Goal: Use online tool/utility: Utilize a website feature to perform a specific function

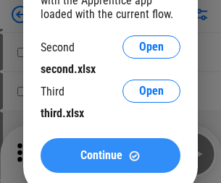
click at [110, 156] on span "Continue" at bounding box center [101, 156] width 42 height 12
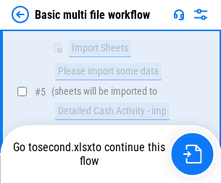
scroll to position [321, 0]
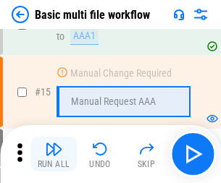
click at [54, 154] on img "button" at bounding box center [53, 149] width 17 height 17
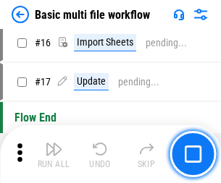
click at [54, 154] on img "button" at bounding box center [53, 149] width 17 height 17
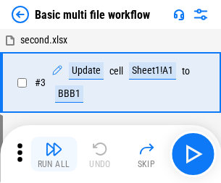
click at [54, 154] on img "button" at bounding box center [53, 149] width 17 height 17
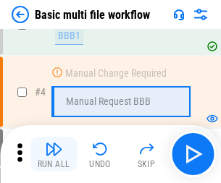
click at [54, 154] on img "button" at bounding box center [53, 149] width 17 height 17
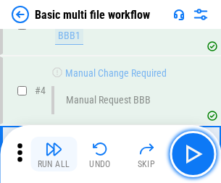
scroll to position [154, 0]
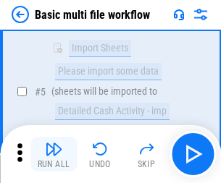
click at [54, 154] on img "button" at bounding box center [53, 149] width 17 height 17
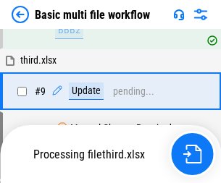
scroll to position [759, 0]
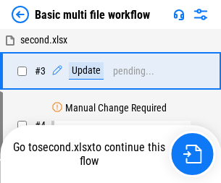
scroll to position [154, 0]
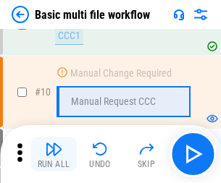
click at [54, 154] on img "button" at bounding box center [53, 149] width 17 height 17
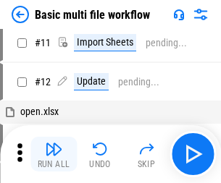
click at [54, 154] on img "button" at bounding box center [53, 149] width 17 height 17
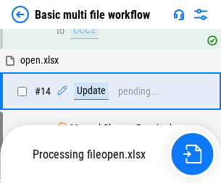
scroll to position [759, 0]
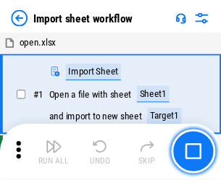
scroll to position [5, 0]
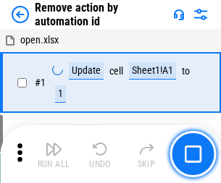
scroll to position [54, 0]
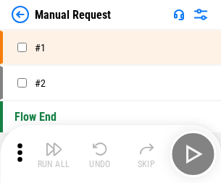
click at [54, 154] on img "button" at bounding box center [53, 149] width 17 height 17
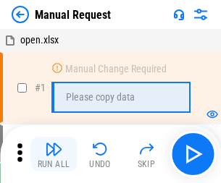
click at [54, 154] on img "button" at bounding box center [53, 149] width 17 height 17
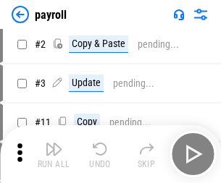
click at [54, 154] on img "button" at bounding box center [53, 149] width 17 height 17
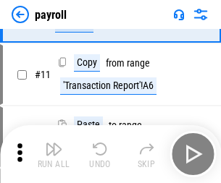
scroll to position [105, 0]
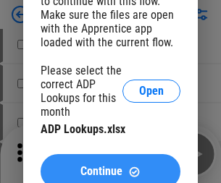
click at [110, 166] on span "Continue" at bounding box center [101, 172] width 42 height 12
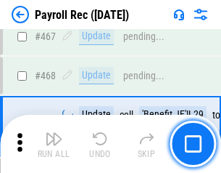
scroll to position [7729, 0]
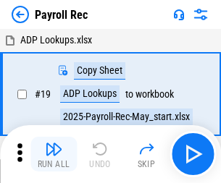
click at [54, 154] on img "button" at bounding box center [53, 149] width 17 height 17
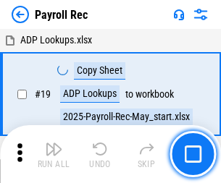
scroll to position [88, 0]
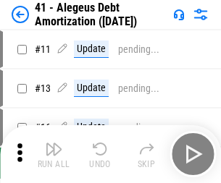
click at [54, 154] on img "button" at bounding box center [53, 149] width 17 height 17
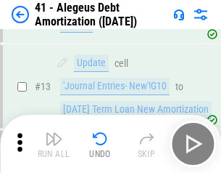
scroll to position [179, 0]
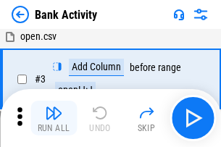
click at [54, 118] on img "button" at bounding box center [53, 112] width 17 height 17
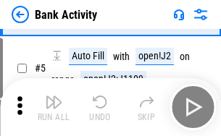
scroll to position [77, 0]
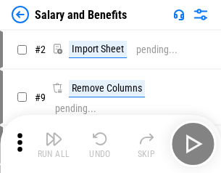
scroll to position [20, 0]
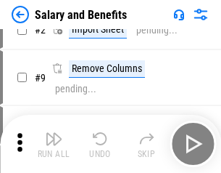
click at [54, 144] on img "button" at bounding box center [53, 138] width 17 height 17
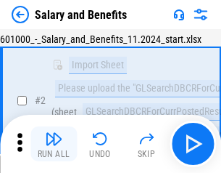
click at [54, 144] on img "button" at bounding box center [53, 138] width 17 height 17
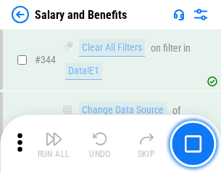
scroll to position [6791, 0]
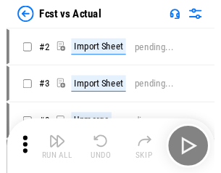
scroll to position [19, 0]
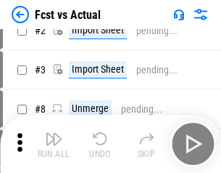
click at [54, 144] on img "button" at bounding box center [53, 138] width 17 height 17
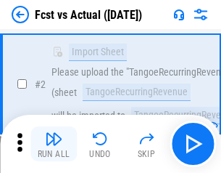
click at [54, 144] on img "button" at bounding box center [53, 138] width 17 height 17
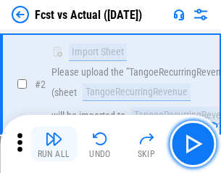
scroll to position [136, 0]
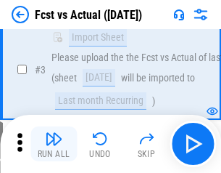
click at [54, 144] on img "button" at bounding box center [53, 138] width 17 height 17
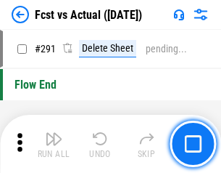
scroll to position [6802, 0]
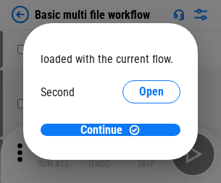
click at [139, 131] on span "Open" at bounding box center [151, 137] width 25 height 12
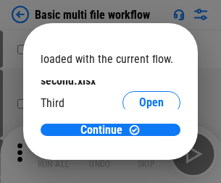
scroll to position [41, 0]
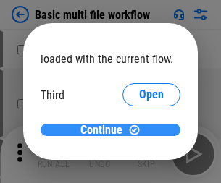
click at [105, 131] on span "Continue" at bounding box center [101, 131] width 42 height 12
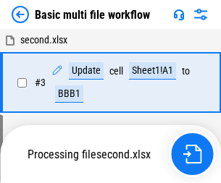
scroll to position [321, 0]
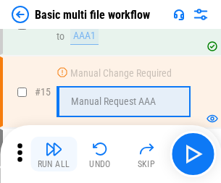
click at [54, 154] on img "button" at bounding box center [53, 149] width 17 height 17
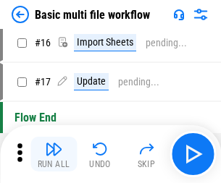
click at [54, 154] on img "button" at bounding box center [53, 149] width 17 height 17
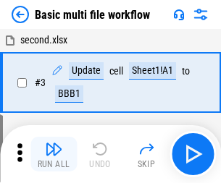
click at [54, 154] on img "button" at bounding box center [53, 149] width 17 height 17
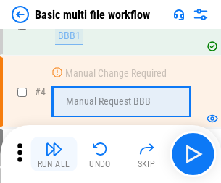
click at [54, 154] on img "button" at bounding box center [53, 149] width 17 height 17
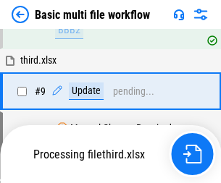
scroll to position [400, 0]
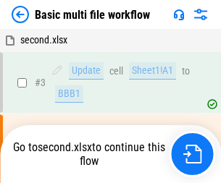
scroll to position [59, 0]
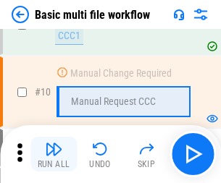
click at [54, 154] on img "button" at bounding box center [53, 149] width 17 height 17
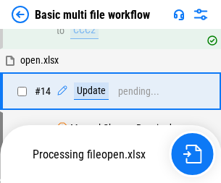
scroll to position [759, 0]
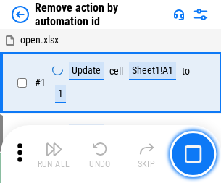
scroll to position [54, 0]
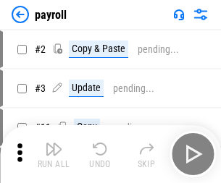
click at [54, 154] on img "button" at bounding box center [53, 149] width 17 height 17
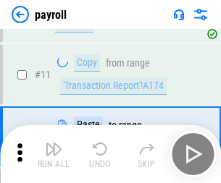
scroll to position [105, 0]
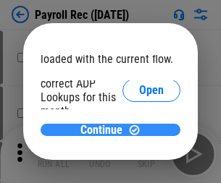
click at [105, 130] on span "Continue" at bounding box center [101, 131] width 42 height 12
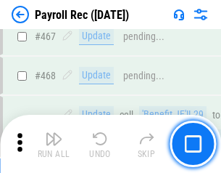
scroll to position [7729, 0]
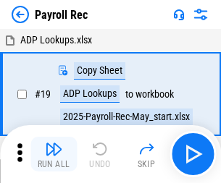
click at [54, 154] on img "button" at bounding box center [53, 149] width 17 height 17
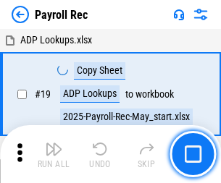
scroll to position [88, 0]
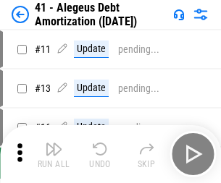
click at [54, 154] on img "button" at bounding box center [53, 149] width 17 height 17
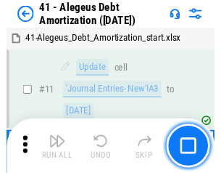
scroll to position [179, 0]
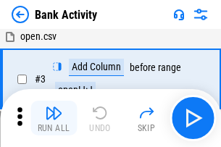
click at [54, 118] on img "button" at bounding box center [53, 112] width 17 height 17
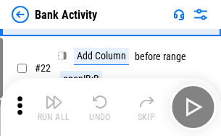
scroll to position [389, 0]
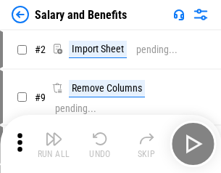
click at [54, 144] on img "button" at bounding box center [53, 138] width 17 height 17
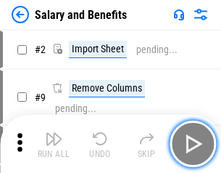
scroll to position [20, 0]
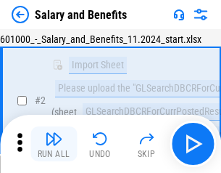
click at [54, 144] on img "button" at bounding box center [53, 138] width 17 height 17
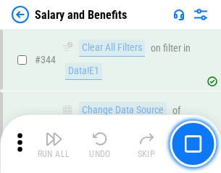
scroll to position [6791, 0]
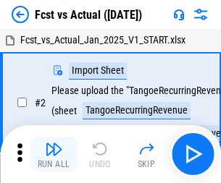
click at [54, 144] on img "button" at bounding box center [53, 149] width 17 height 17
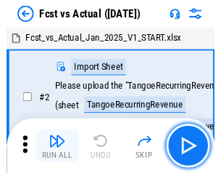
scroll to position [19, 0]
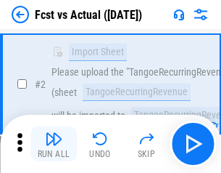
click at [54, 144] on img "button" at bounding box center [53, 138] width 17 height 17
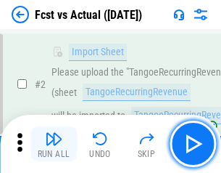
scroll to position [136, 0]
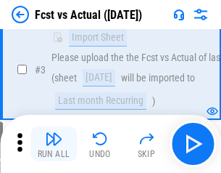
click at [54, 144] on img "button" at bounding box center [53, 138] width 17 height 17
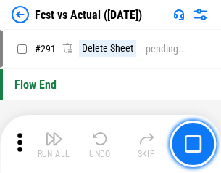
scroll to position [6864, 0]
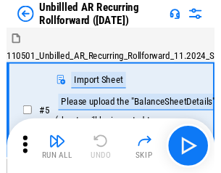
scroll to position [31, 0]
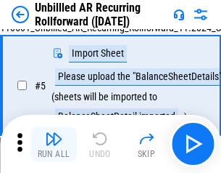
click at [54, 144] on img "button" at bounding box center [53, 138] width 17 height 17
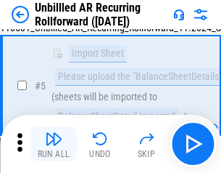
click at [54, 144] on img "button" at bounding box center [53, 138] width 17 height 17
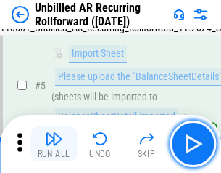
scroll to position [136, 0]
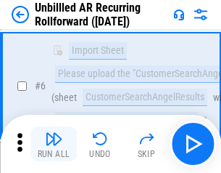
click at [54, 144] on img "button" at bounding box center [53, 138] width 17 height 17
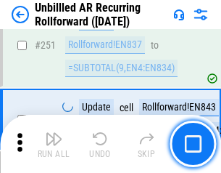
scroll to position [4926, 0]
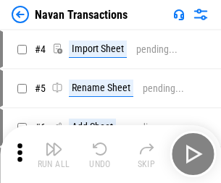
click at [54, 144] on img "button" at bounding box center [53, 149] width 17 height 17
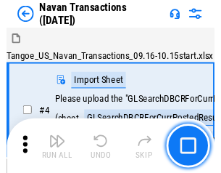
scroll to position [23, 0]
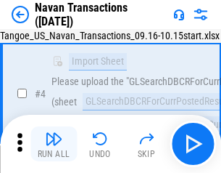
click at [54, 144] on img "button" at bounding box center [53, 138] width 17 height 17
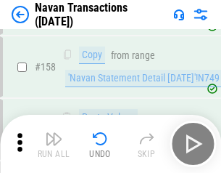
scroll to position [4702, 0]
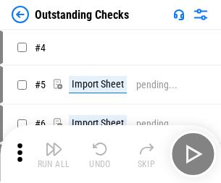
click at [54, 144] on img "button" at bounding box center [53, 149] width 17 height 17
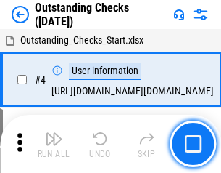
scroll to position [61, 0]
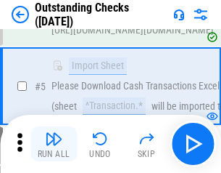
click at [54, 144] on img "button" at bounding box center [53, 138] width 17 height 17
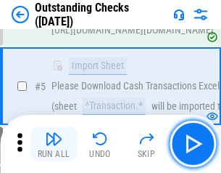
scroll to position [152, 0]
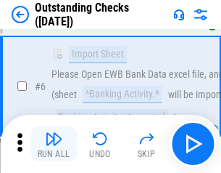
click at [54, 144] on img "button" at bounding box center [53, 138] width 17 height 17
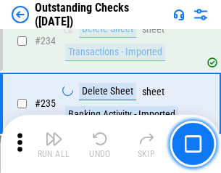
scroll to position [4404, 0]
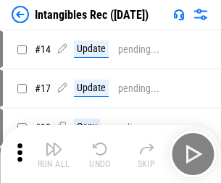
click at [54, 154] on img "button" at bounding box center [53, 149] width 17 height 17
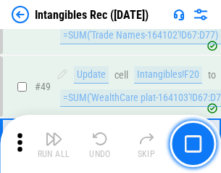
scroll to position [565, 0]
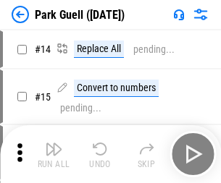
click at [54, 144] on img "button" at bounding box center [53, 149] width 17 height 17
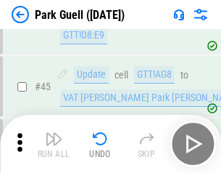
scroll to position [1814, 0]
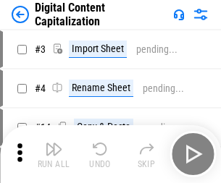
click at [54, 144] on img "button" at bounding box center [53, 149] width 17 height 17
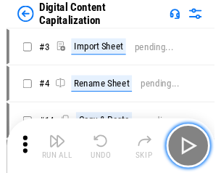
scroll to position [31, 0]
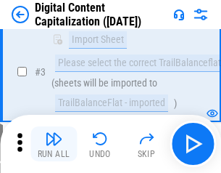
click at [54, 144] on img "button" at bounding box center [53, 138] width 17 height 17
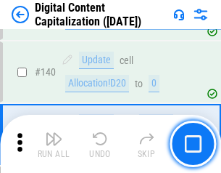
scroll to position [1527, 0]
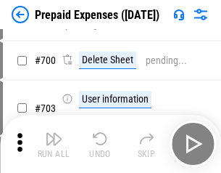
click at [54, 144] on img "button" at bounding box center [53, 138] width 17 height 17
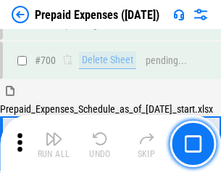
scroll to position [3902, 0]
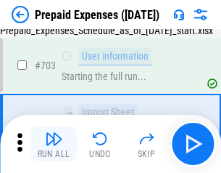
click at [54, 144] on img "button" at bounding box center [53, 138] width 17 height 17
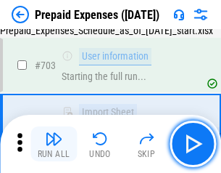
scroll to position [3988, 0]
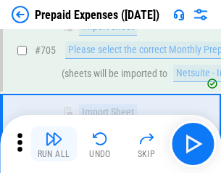
click at [54, 144] on img "button" at bounding box center [53, 138] width 17 height 17
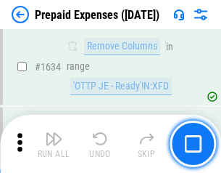
scroll to position [14121, 0]
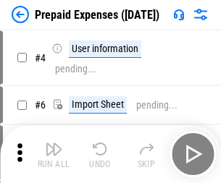
click at [54, 154] on img "button" at bounding box center [53, 149] width 17 height 17
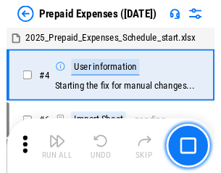
scroll to position [64, 0]
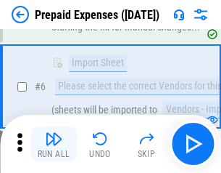
click at [54, 144] on img "button" at bounding box center [53, 138] width 17 height 17
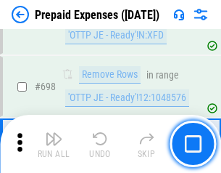
scroll to position [5050, 0]
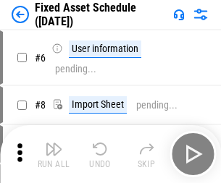
click at [54, 154] on img "button" at bounding box center [53, 149] width 17 height 17
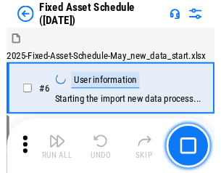
scroll to position [78, 0]
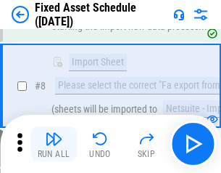
click at [54, 144] on img "button" at bounding box center [53, 138] width 17 height 17
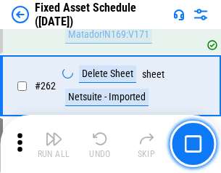
scroll to position [4623, 0]
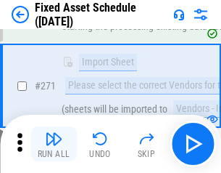
click at [54, 144] on img "button" at bounding box center [53, 138] width 17 height 17
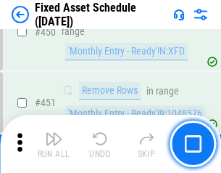
scroll to position [6483, 0]
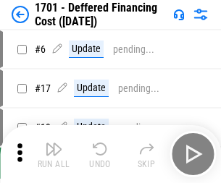
click at [54, 154] on img "button" at bounding box center [53, 149] width 17 height 17
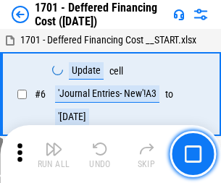
scroll to position [174, 0]
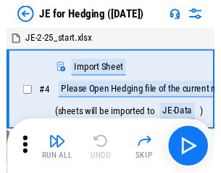
scroll to position [2, 0]
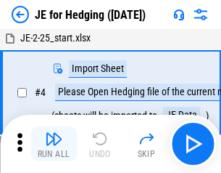
click at [54, 144] on img "button" at bounding box center [53, 138] width 17 height 17
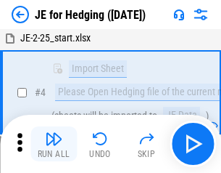
click at [54, 144] on img "button" at bounding box center [53, 138] width 17 height 17
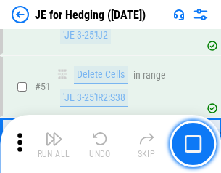
scroll to position [939, 0]
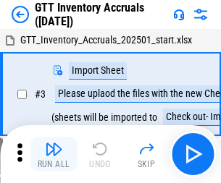
click at [54, 144] on img "button" at bounding box center [53, 149] width 17 height 17
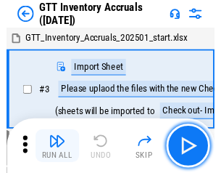
scroll to position [2, 0]
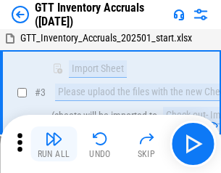
click at [54, 144] on img "button" at bounding box center [53, 138] width 17 height 17
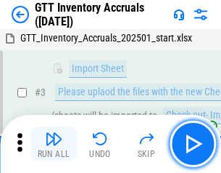
scroll to position [94, 0]
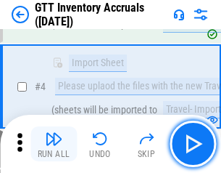
click at [54, 144] on img "button" at bounding box center [53, 138] width 17 height 17
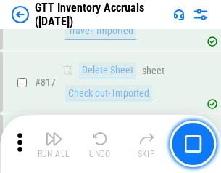
scroll to position [11009, 0]
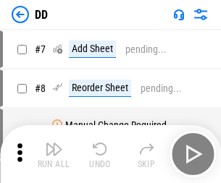
click at [54, 154] on img "button" at bounding box center [53, 149] width 17 height 17
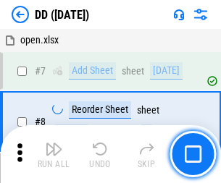
scroll to position [140, 0]
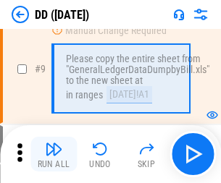
click at [54, 154] on img "button" at bounding box center [53, 149] width 17 height 17
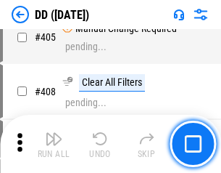
scroll to position [6489, 0]
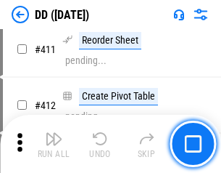
click at [54, 144] on img "button" at bounding box center [53, 138] width 17 height 17
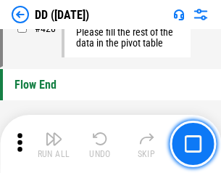
scroll to position [6942, 0]
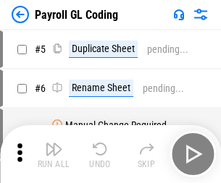
click at [54, 154] on img "button" at bounding box center [53, 149] width 17 height 17
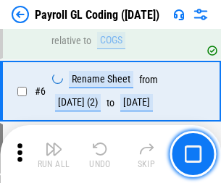
scroll to position [174, 0]
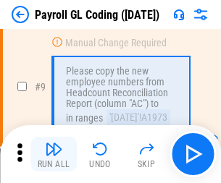
click at [54, 154] on img "button" at bounding box center [53, 149] width 17 height 17
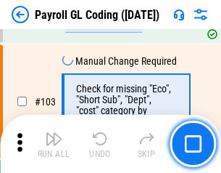
scroll to position [3403, 0]
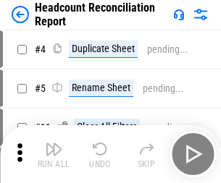
click at [54, 154] on img "button" at bounding box center [53, 149] width 17 height 17
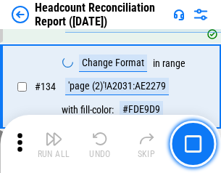
scroll to position [1743, 0]
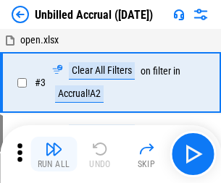
click at [54, 154] on img "button" at bounding box center [53, 149] width 17 height 17
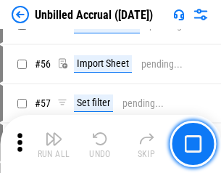
scroll to position [1514, 0]
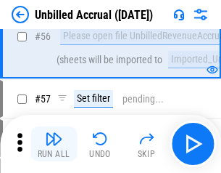
click at [54, 144] on img "button" at bounding box center [53, 138] width 17 height 17
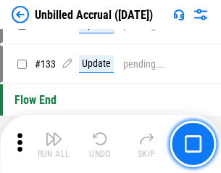
scroll to position [4320, 0]
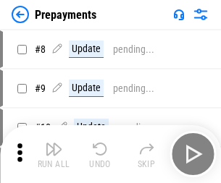
click at [54, 154] on img "button" at bounding box center [53, 149] width 17 height 17
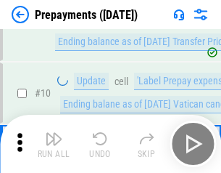
scroll to position [91, 0]
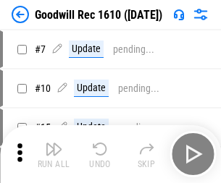
click at [54, 154] on img "button" at bounding box center [53, 149] width 17 height 17
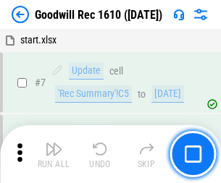
scroll to position [248, 0]
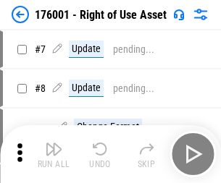
click at [54, 154] on img "button" at bounding box center [53, 149] width 17 height 17
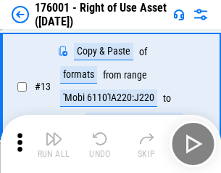
scroll to position [94, 0]
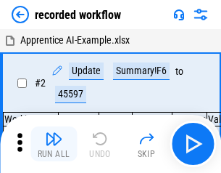
click at [54, 144] on img "button" at bounding box center [53, 138] width 17 height 17
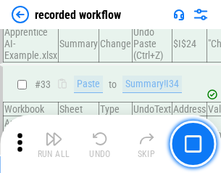
scroll to position [4533, 0]
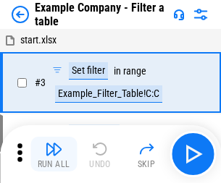
click at [54, 154] on img "button" at bounding box center [53, 149] width 17 height 17
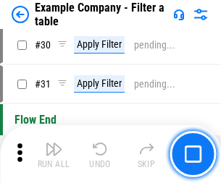
scroll to position [1327, 0]
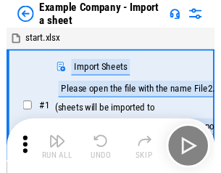
scroll to position [22, 0]
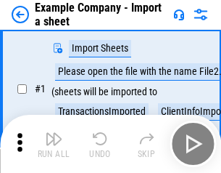
click at [54, 144] on img "button" at bounding box center [53, 138] width 17 height 17
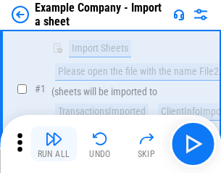
click at [54, 144] on img "button" at bounding box center [53, 138] width 17 height 17
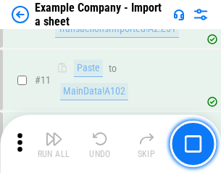
scroll to position [321, 0]
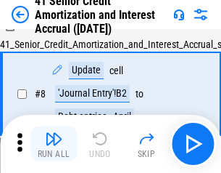
click at [54, 144] on img "button" at bounding box center [53, 138] width 17 height 17
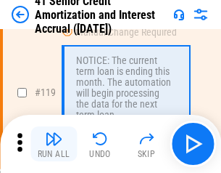
click at [54, 144] on img "button" at bounding box center [53, 138] width 17 height 17
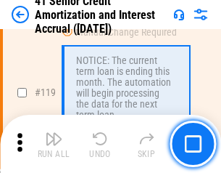
scroll to position [1368, 0]
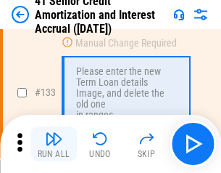
click at [54, 144] on img "button" at bounding box center [53, 138] width 17 height 17
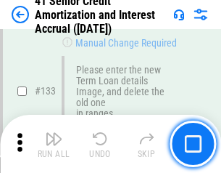
scroll to position [1516, 0]
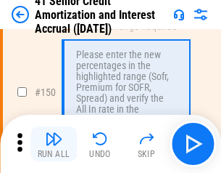
click at [54, 144] on img "button" at bounding box center [53, 138] width 17 height 17
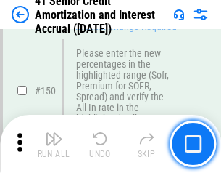
scroll to position [1668, 0]
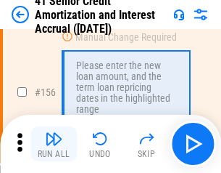
click at [54, 144] on img "button" at bounding box center [53, 138] width 17 height 17
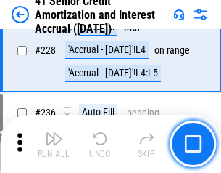
scroll to position [3248, 0]
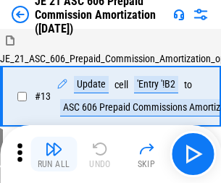
click at [54, 144] on img "button" at bounding box center [53, 149] width 17 height 17
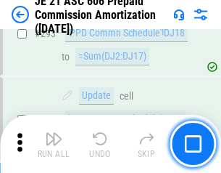
scroll to position [2669, 0]
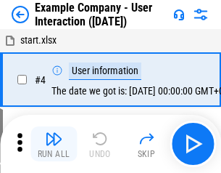
click at [54, 144] on img "button" at bounding box center [53, 138] width 17 height 17
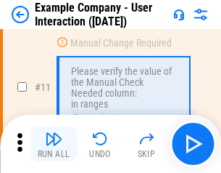
click at [54, 144] on img "button" at bounding box center [53, 138] width 17 height 17
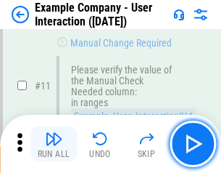
scroll to position [314, 0]
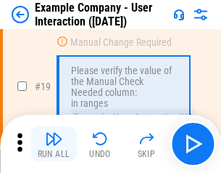
click at [54, 144] on img "button" at bounding box center [53, 138] width 17 height 17
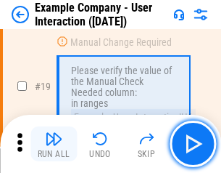
click at [54, 144] on img "button" at bounding box center [53, 138] width 17 height 17
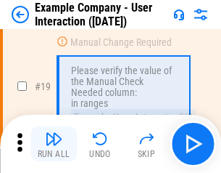
click at [54, 144] on img "button" at bounding box center [53, 138] width 17 height 17
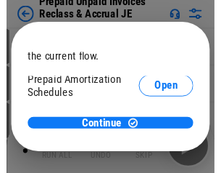
scroll to position [86, 0]
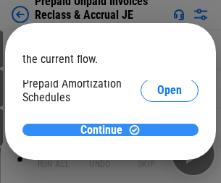
click at [105, 130] on span "Continue" at bounding box center [101, 131] width 42 height 12
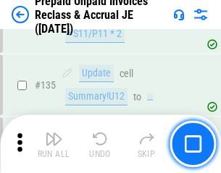
scroll to position [1880, 0]
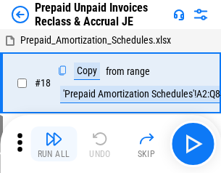
click at [54, 144] on img "button" at bounding box center [53, 138] width 17 height 17
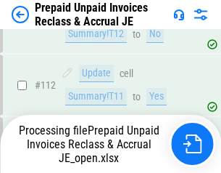
scroll to position [1880, 0]
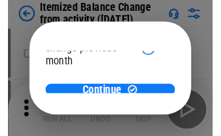
scroll to position [106, 0]
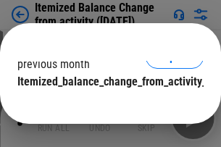
click at [105, 105] on span "Continue" at bounding box center [101, 111] width 42 height 12
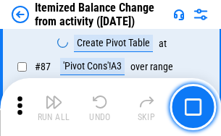
scroll to position [1418, 0]
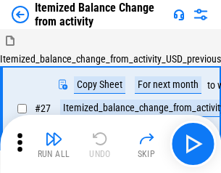
scroll to position [22, 0]
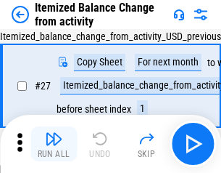
click at [54, 144] on img "button" at bounding box center [53, 138] width 17 height 17
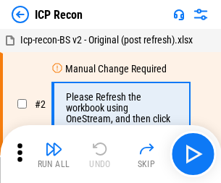
scroll to position [7, 0]
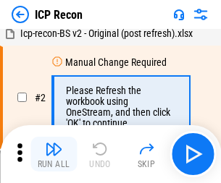
click at [54, 154] on img "button" at bounding box center [53, 149] width 17 height 17
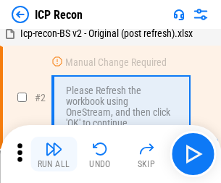
click at [54, 154] on img "button" at bounding box center [53, 149] width 17 height 17
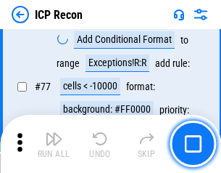
scroll to position [1303, 0]
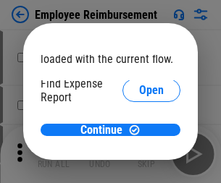
click at [139, 168] on span "Open" at bounding box center [151, 174] width 25 height 12
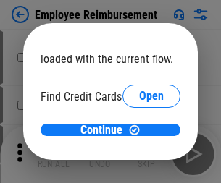
scroll to position [85, 0]
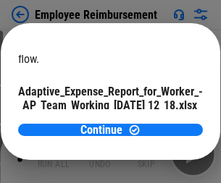
click at [162, 122] on span "Open" at bounding box center [174, 128] width 25 height 12
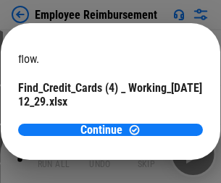
scroll to position [151, 0]
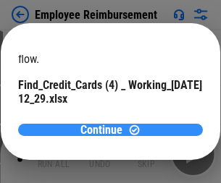
click at [105, 130] on span "Continue" at bounding box center [101, 131] width 42 height 12
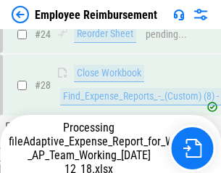
scroll to position [678, 0]
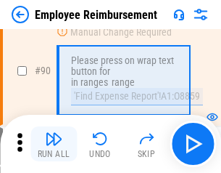
click at [54, 144] on img "button" at bounding box center [53, 138] width 17 height 17
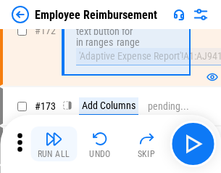
click at [54, 144] on img "button" at bounding box center [53, 138] width 17 height 17
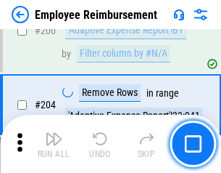
scroll to position [3670, 0]
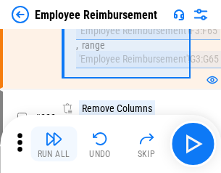
click at [54, 144] on img "button" at bounding box center [53, 138] width 17 height 17
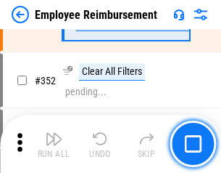
click at [54, 144] on img "button" at bounding box center [53, 138] width 17 height 17
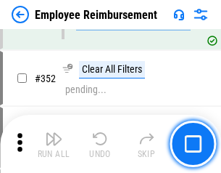
scroll to position [7477, 0]
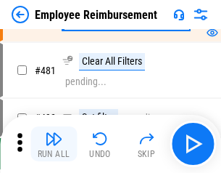
click at [54, 144] on img "button" at bounding box center [53, 138] width 17 height 17
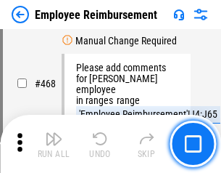
scroll to position [8867, 0]
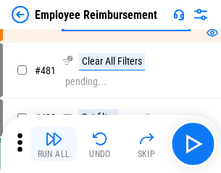
click at [54, 144] on img "button" at bounding box center [53, 138] width 17 height 17
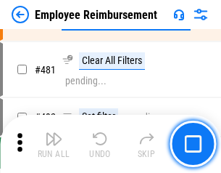
click at [54, 144] on img "button" at bounding box center [53, 138] width 17 height 17
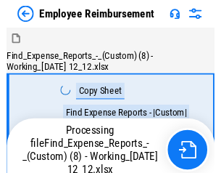
scroll to position [49, 0]
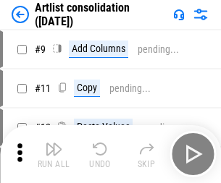
click at [54, 154] on img "button" at bounding box center [53, 149] width 17 height 17
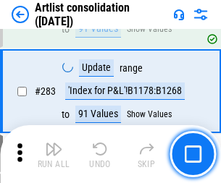
scroll to position [5998, 0]
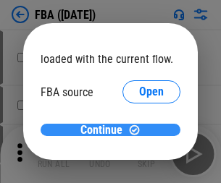
click at [105, 131] on span "Continue" at bounding box center [101, 131] width 42 height 12
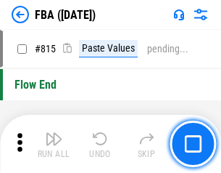
scroll to position [12859, 0]
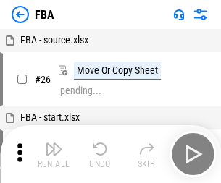
scroll to position [15, 0]
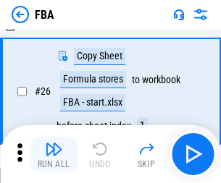
click at [54, 154] on img "button" at bounding box center [53, 149] width 17 height 17
